Goal: Find specific fact: Find specific page/section

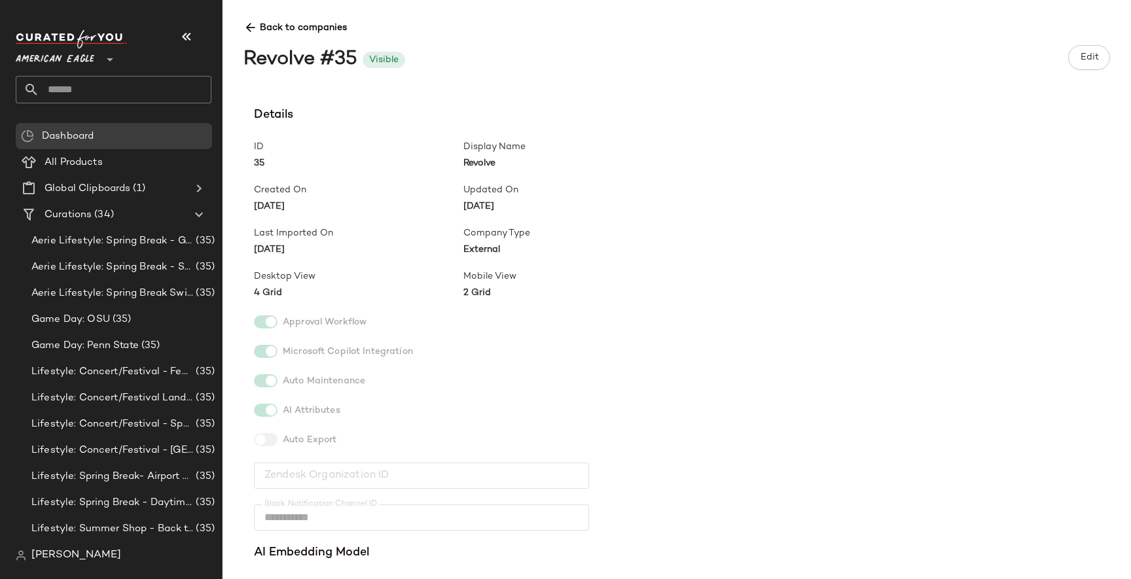
scroll to position [809, 0]
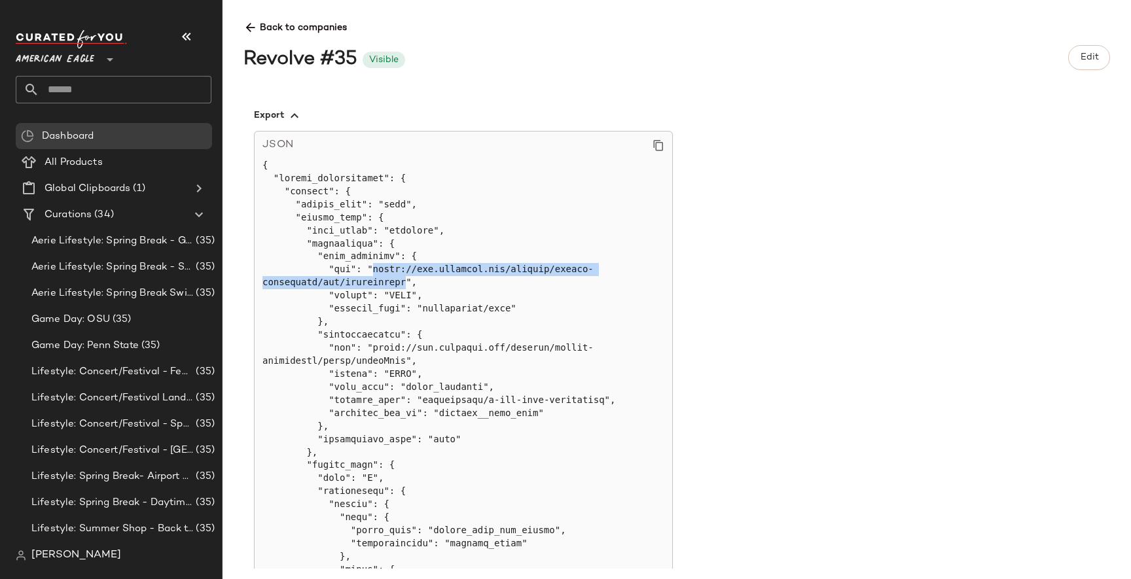
drag, startPoint x: 374, startPoint y: 270, endPoint x: 406, endPoint y: 284, distance: 34.9
copy pre "[URL][DOMAIN_NAME]"
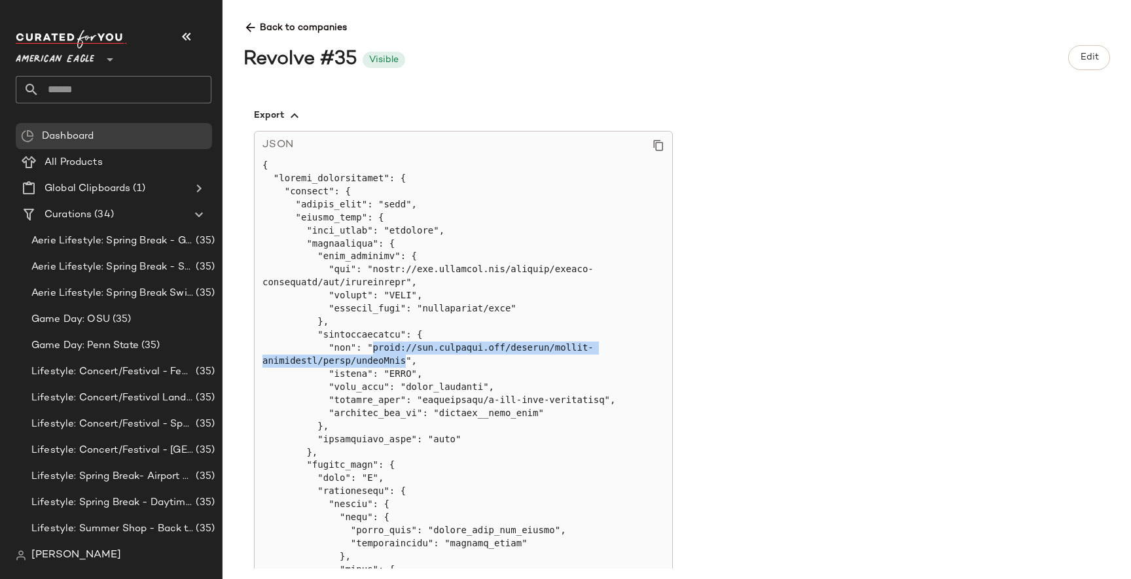
drag, startPoint x: 405, startPoint y: 361, endPoint x: 374, endPoint y: 343, distance: 35.5
copy pre "[URL][DOMAIN_NAME]"
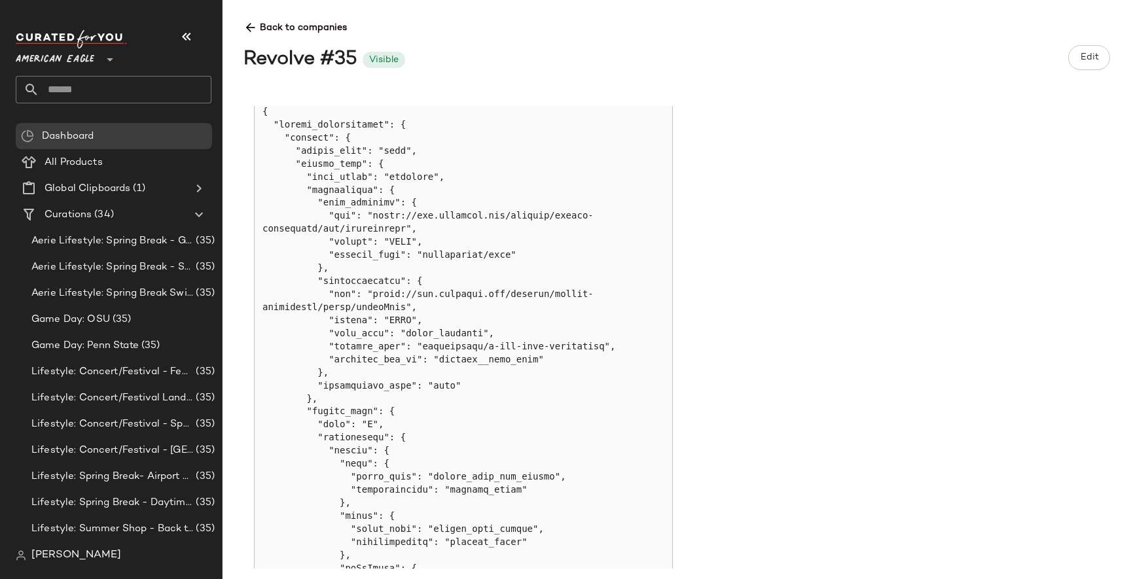
copy pre "revolve__http_auth"
